Goal: Navigation & Orientation: Find specific page/section

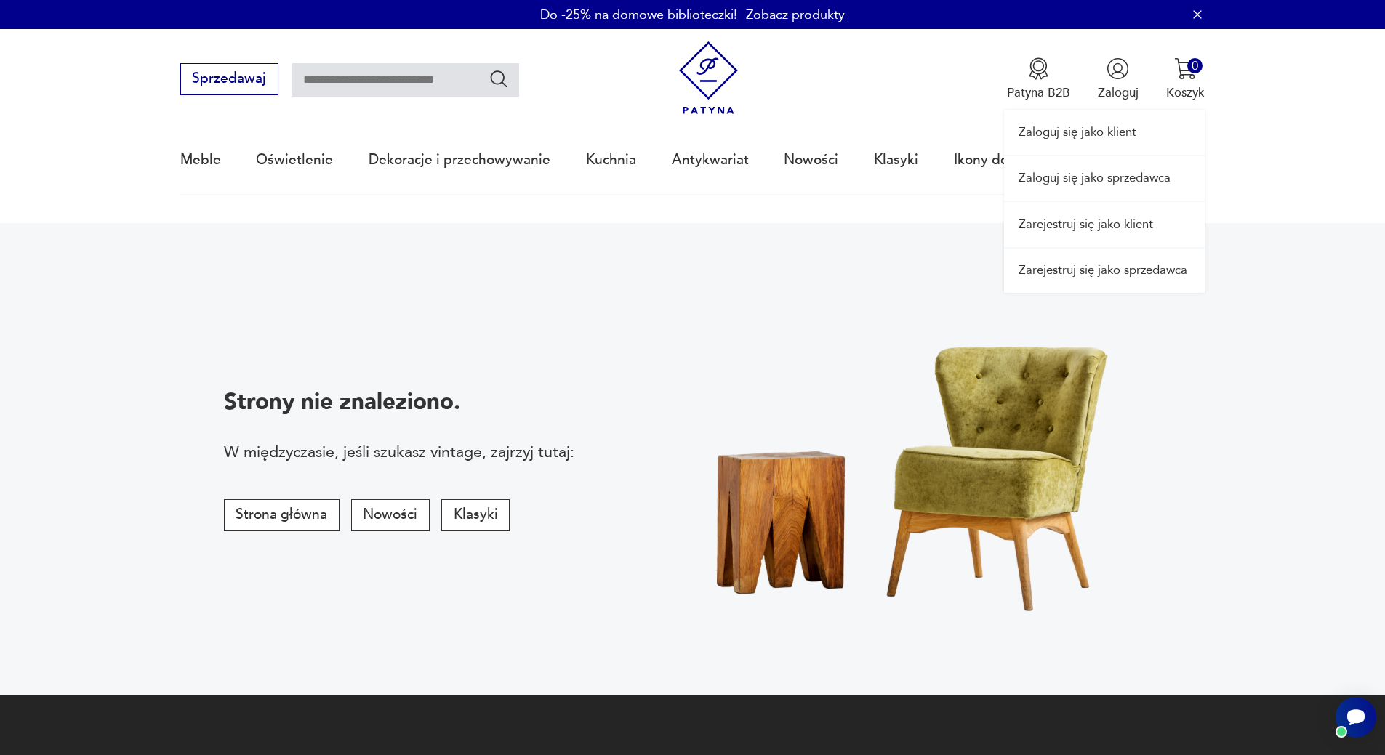
click at [1115, 87] on div "Zaloguj się jako klient Zaloguj się jako sprzedawca Zarejestruj się jako klient…" at bounding box center [1104, 161] width 201 height 264
click at [1113, 180] on link "Zaloguj się jako sprzedawca" at bounding box center [1104, 178] width 201 height 44
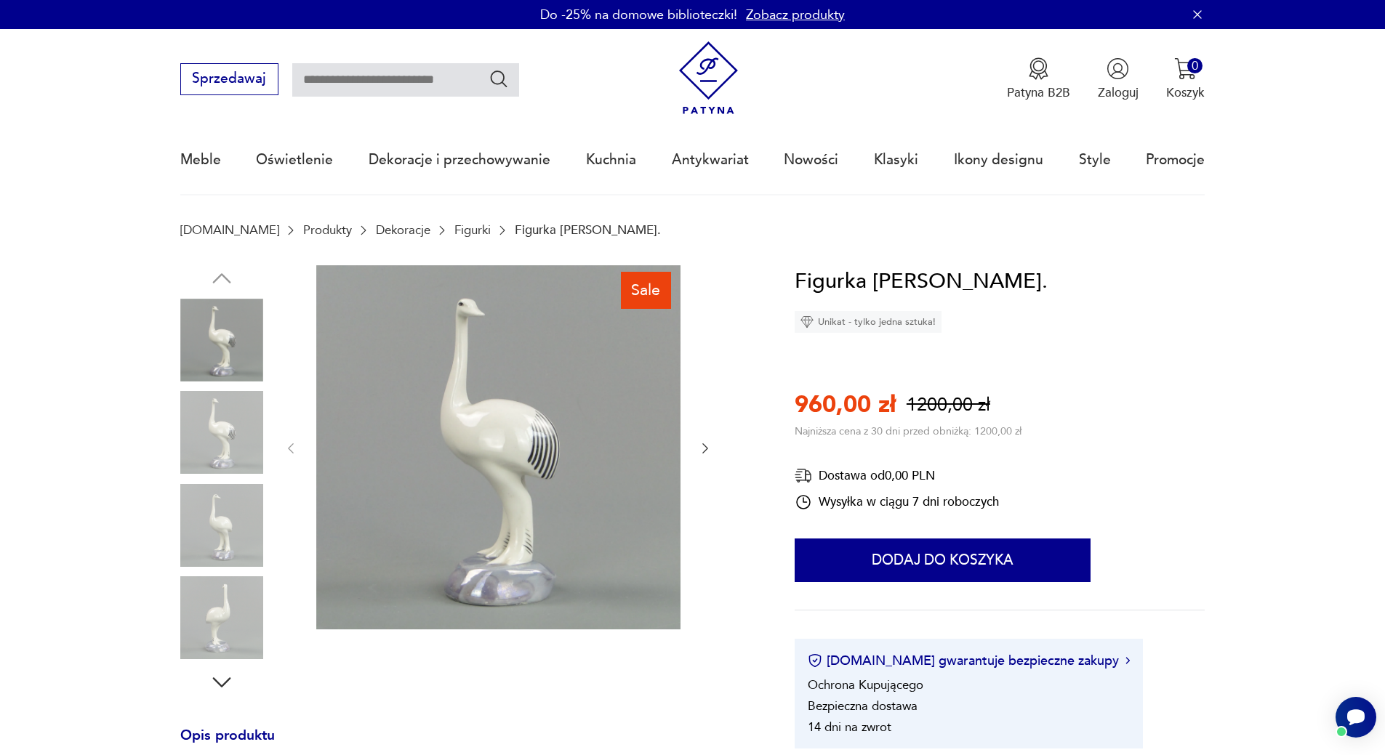
click at [707, 445] on icon "button" at bounding box center [705, 448] width 15 height 15
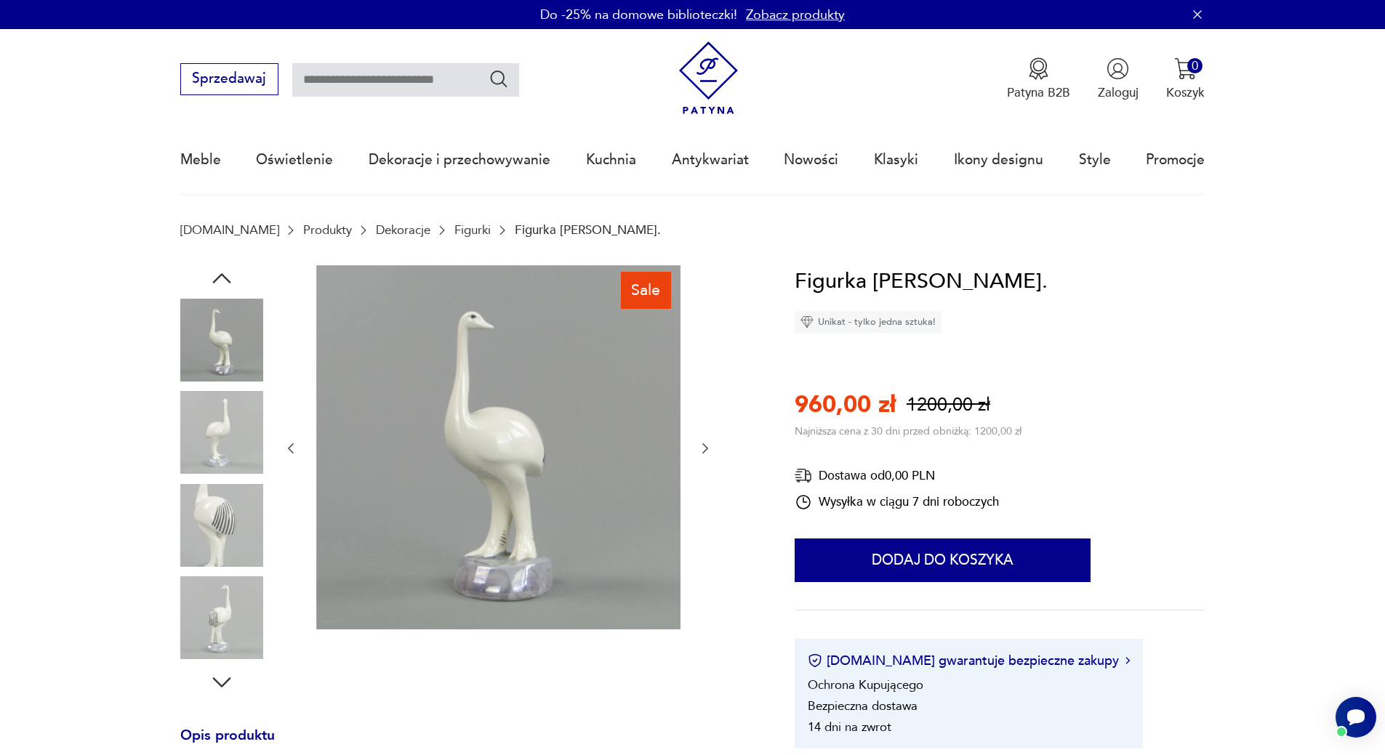
click at [707, 445] on icon "button" at bounding box center [705, 448] width 15 height 15
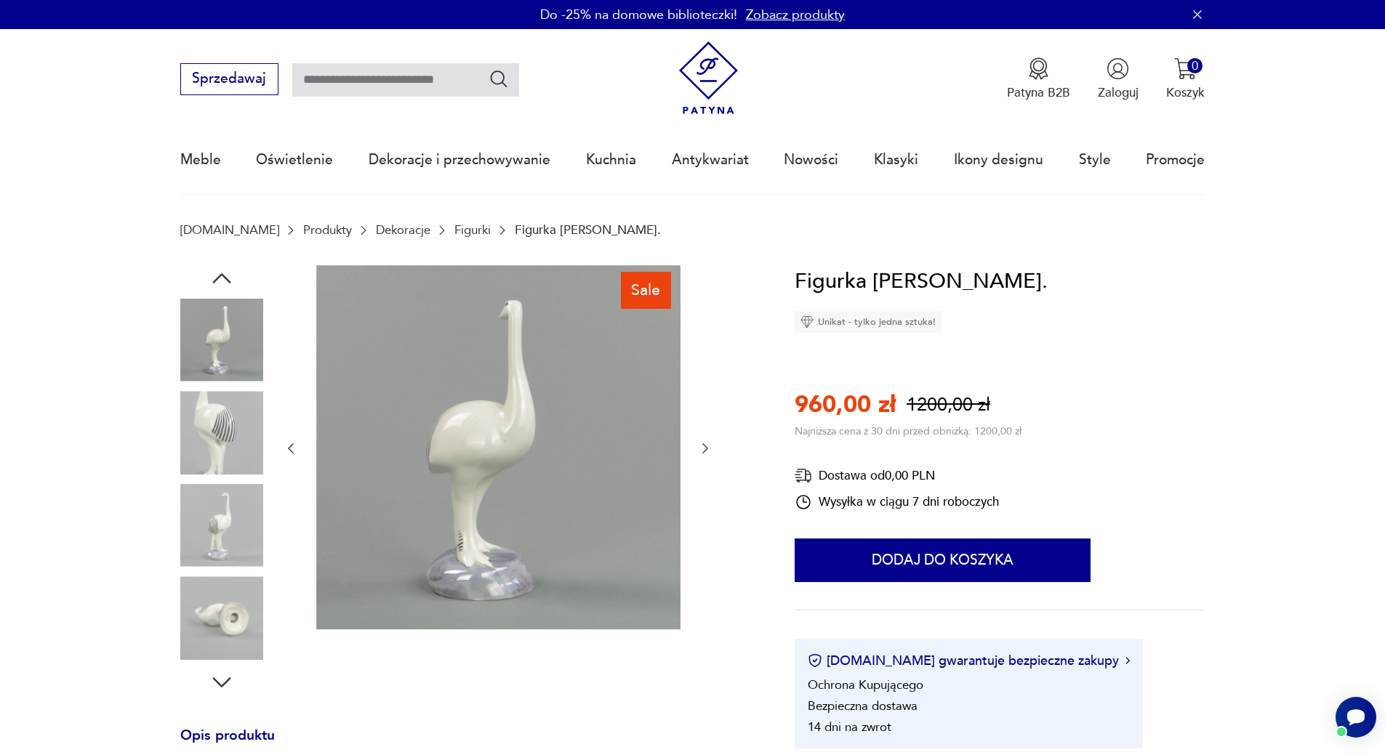
click at [707, 445] on icon "button" at bounding box center [705, 448] width 15 height 15
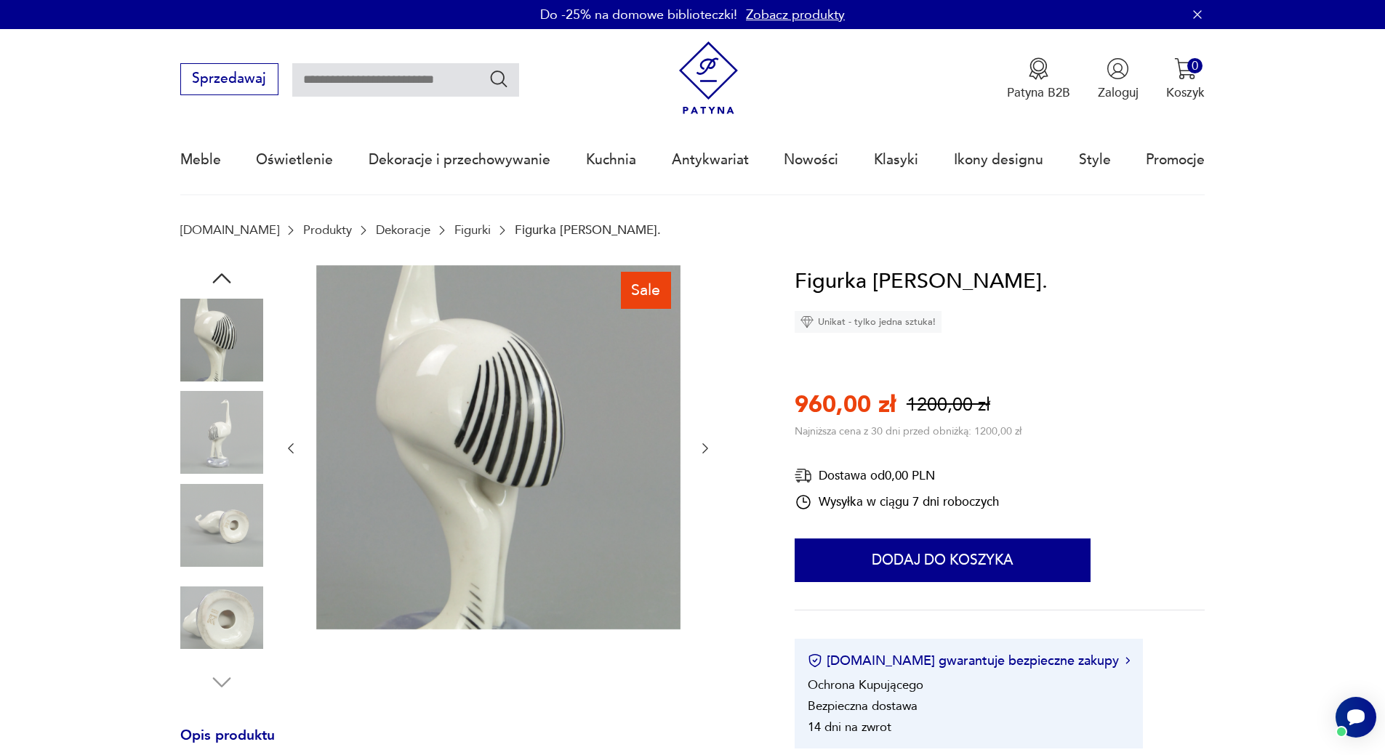
click at [707, 445] on icon "button" at bounding box center [705, 448] width 15 height 15
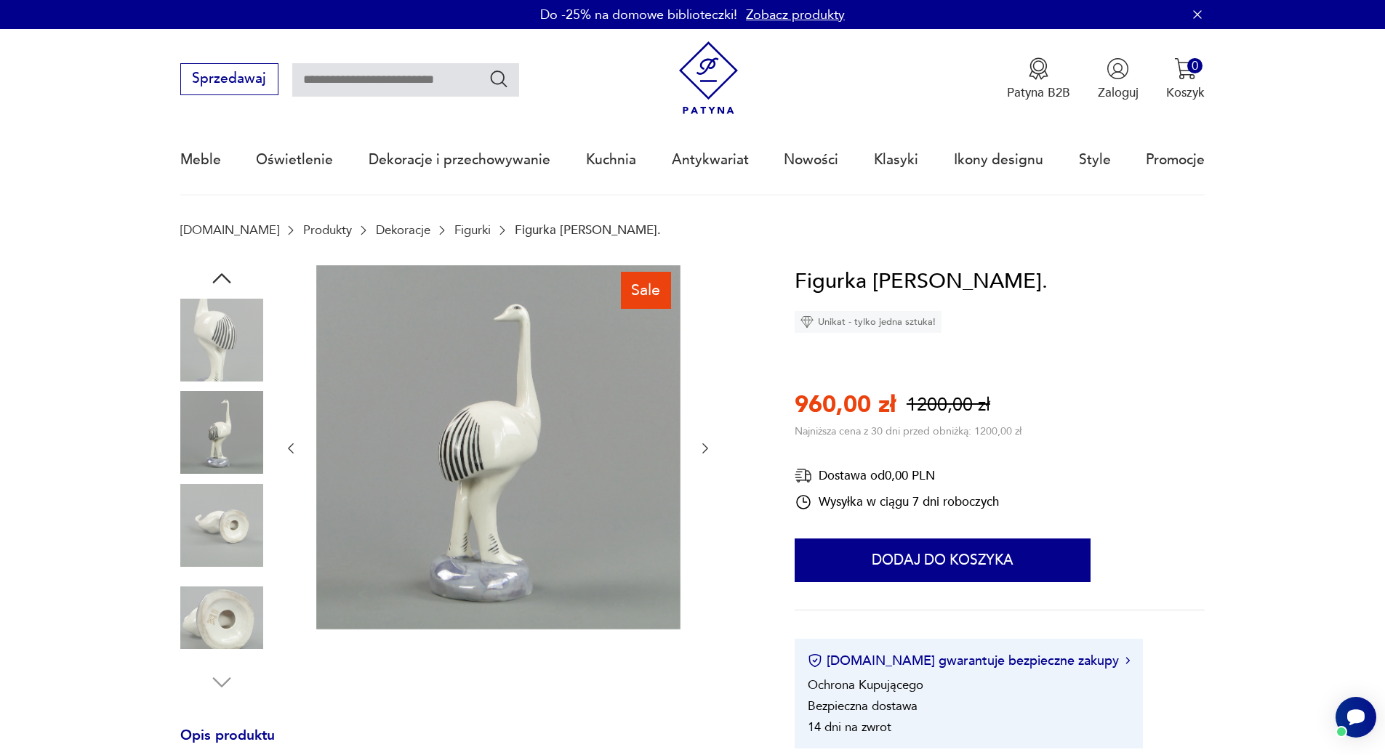
click at [707, 445] on icon "button" at bounding box center [705, 448] width 15 height 15
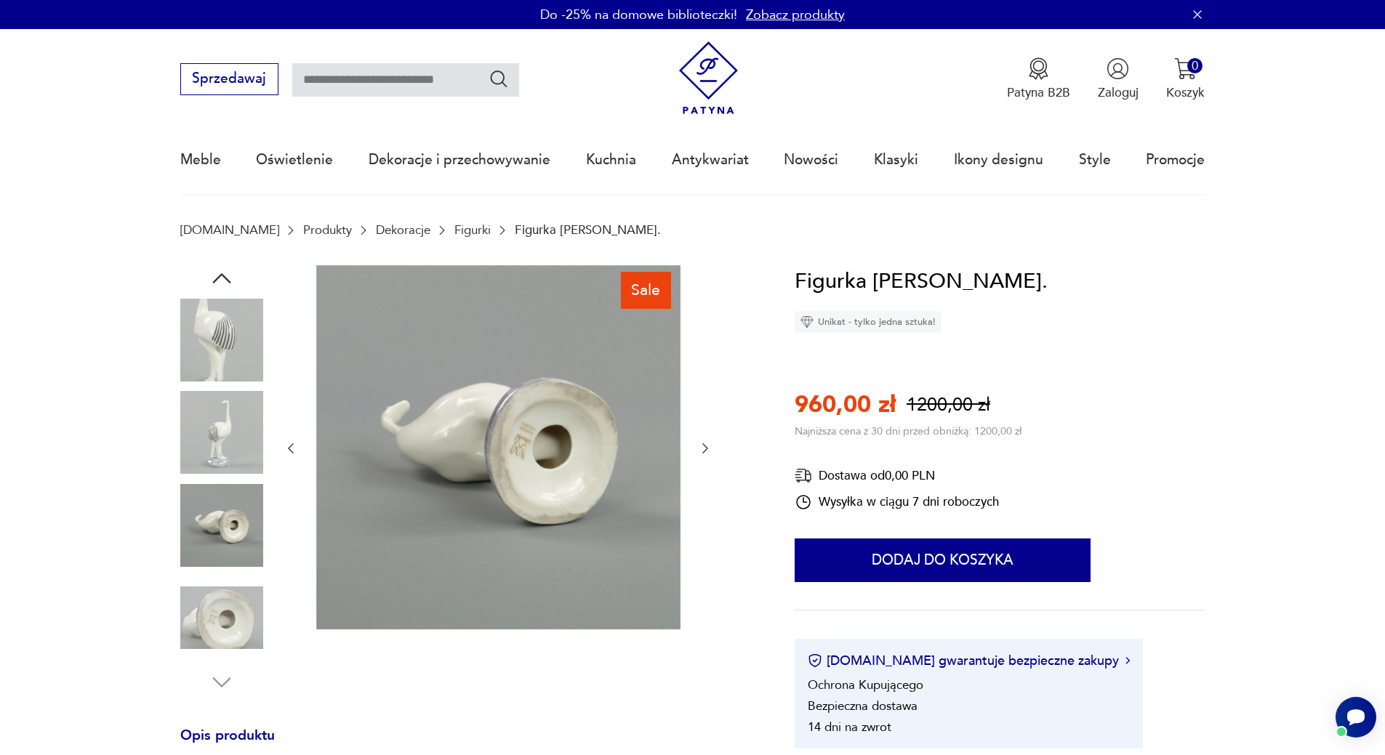
click at [707, 445] on icon "button" at bounding box center [705, 448] width 15 height 15
